Goal: Information Seeking & Learning: Learn about a topic

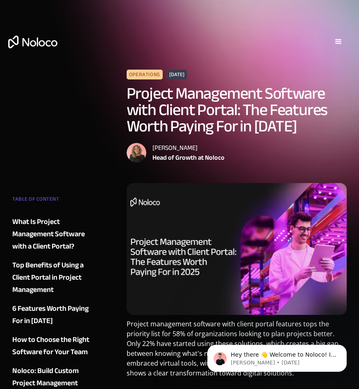
click at [335, 38] on div "menu" at bounding box center [338, 42] width 10 height 10
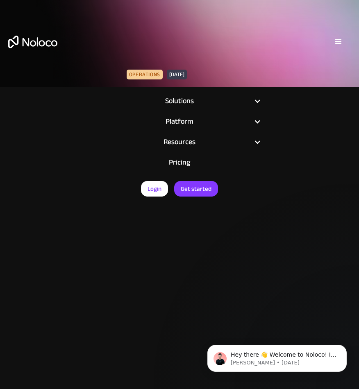
click at [337, 43] on div "menu" at bounding box center [338, 42] width 10 height 10
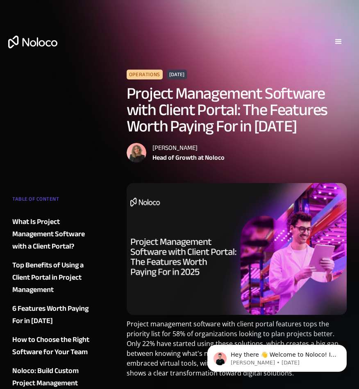
click at [337, 43] on div "menu" at bounding box center [338, 42] width 10 height 10
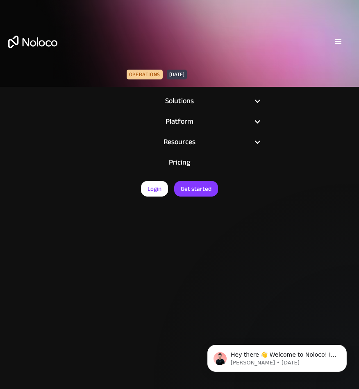
click at [180, 164] on link "Pricing" at bounding box center [179, 162] width 179 height 20
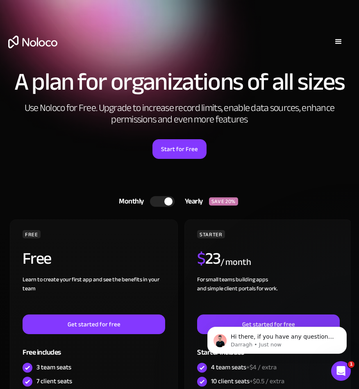
click at [342, 43] on div "menu" at bounding box center [338, 42] width 10 height 10
